Goal: Register for event/course

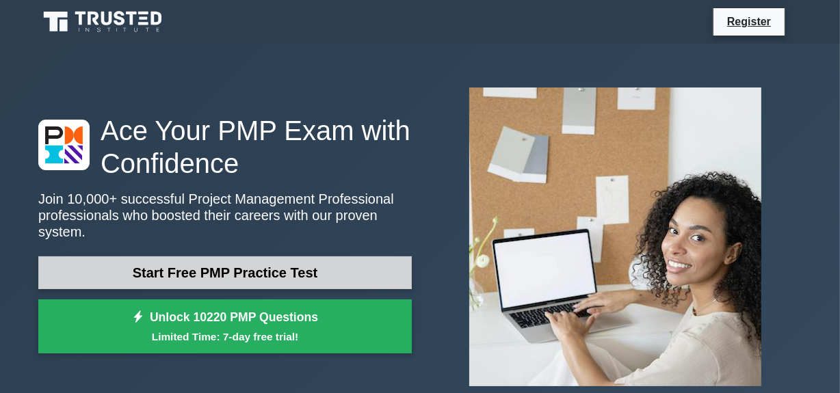
click at [235, 260] on link "Start Free PMP Practice Test" at bounding box center [224, 272] width 373 height 33
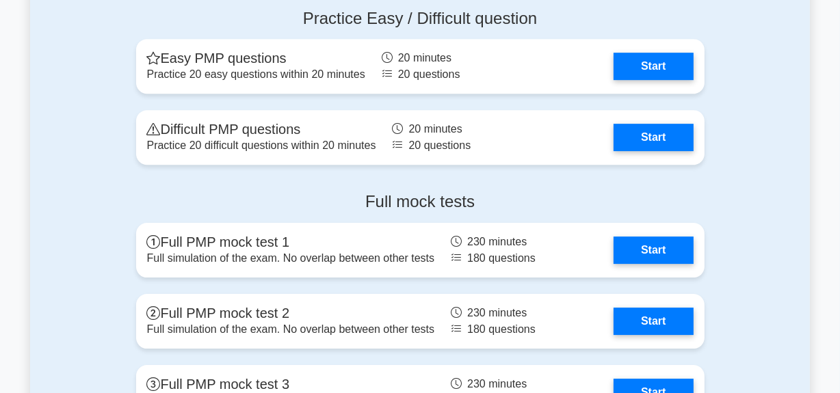
scroll to position [3855, 0]
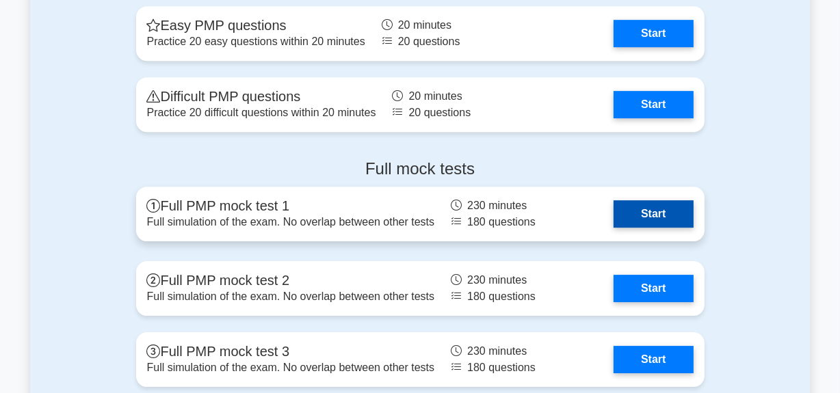
click at [644, 206] on link "Start" at bounding box center [652, 213] width 79 height 27
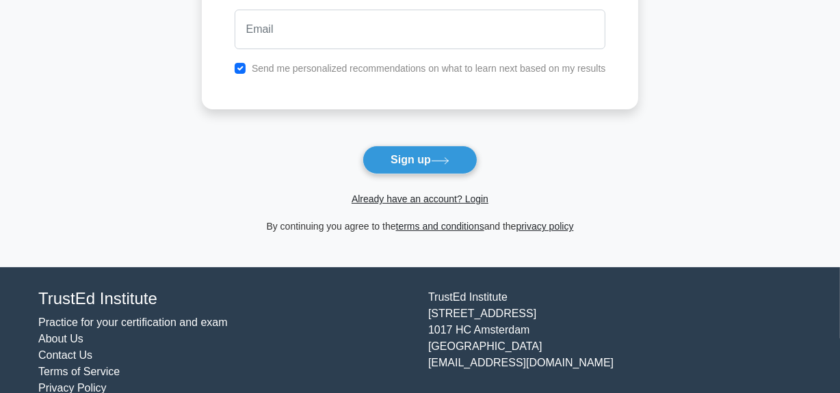
scroll to position [186, 0]
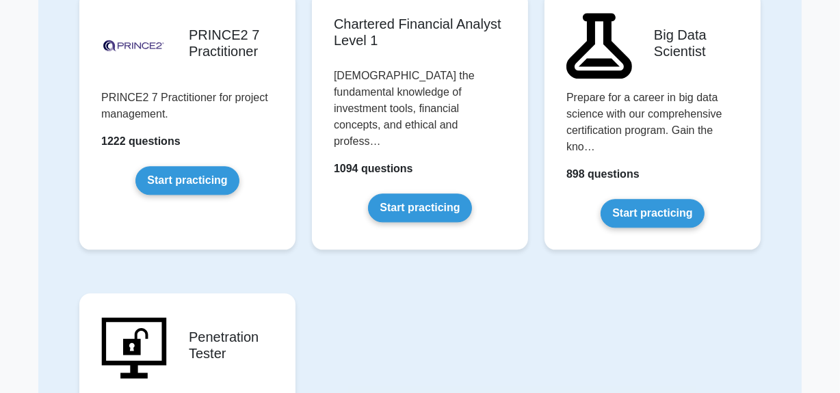
scroll to position [2853, 0]
